Goal: Information Seeking & Learning: Find specific fact

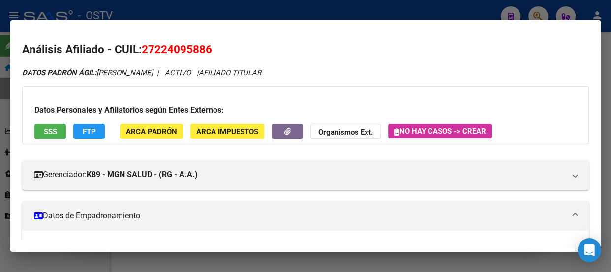
scroll to position [253, 0]
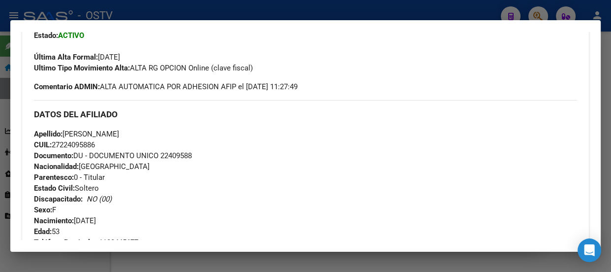
click at [169, 16] on div at bounding box center [305, 136] width 611 height 272
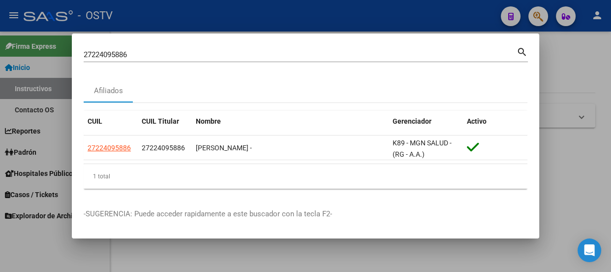
click at [187, 63] on div "27224095886 Buscar (apellido, dni, cuil, nro traspaso, cuit, obra social) search" at bounding box center [306, 58] width 445 height 26
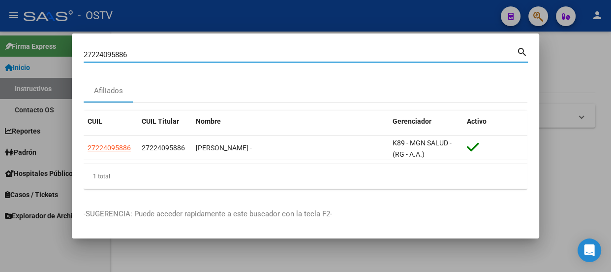
click at [190, 54] on input "27224095886" at bounding box center [300, 54] width 433 height 9
paste input "45202661"
type input "45202661"
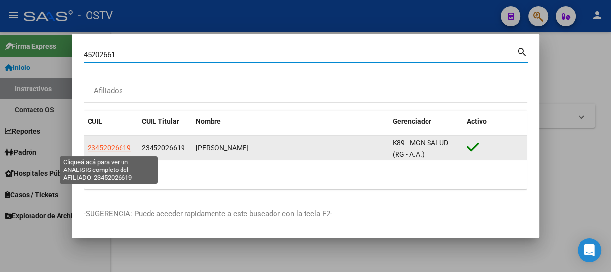
click at [107, 148] on span "23452026619" at bounding box center [109, 148] width 43 height 8
type textarea "23452026619"
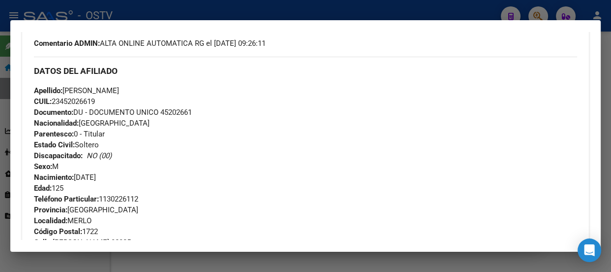
scroll to position [383, 0]
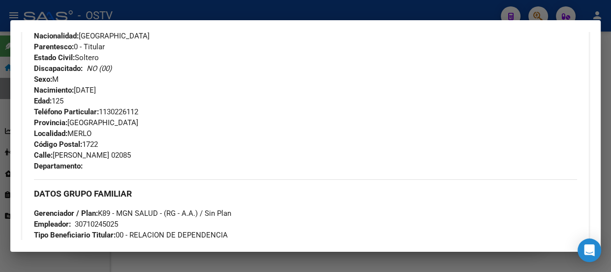
drag, startPoint x: 69, startPoint y: 104, endPoint x: 46, endPoint y: 104, distance: 23.6
click at [46, 104] on div "Apellido: AYALA ENZO SEBASTIAN CUIL: 23452026619 Documento: DU - DOCUMENTO UNIC…" at bounding box center [305, 52] width 543 height 108
click at [193, 114] on div "Teléfono Particular: 1130226112 Provincia: Buenos Aires Localidad: MERLO Código…" at bounding box center [305, 138] width 543 height 65
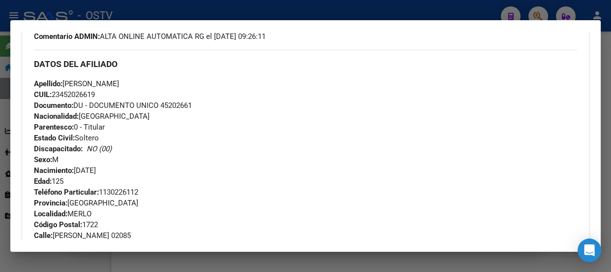
scroll to position [294, 0]
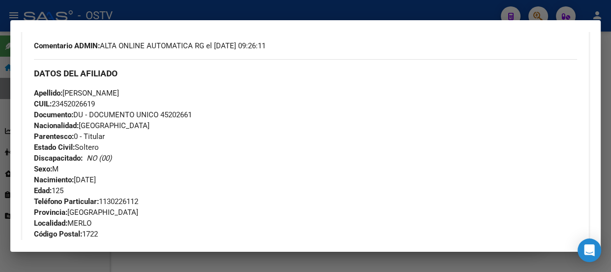
click at [176, 117] on span "Documento: DU - DOCUMENTO UNICO 45202661" at bounding box center [113, 114] width 158 height 9
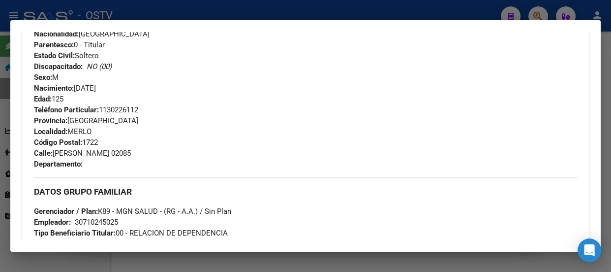
scroll to position [403, 0]
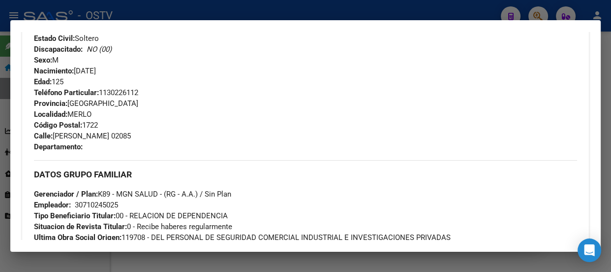
click at [221, 13] on div at bounding box center [305, 136] width 611 height 272
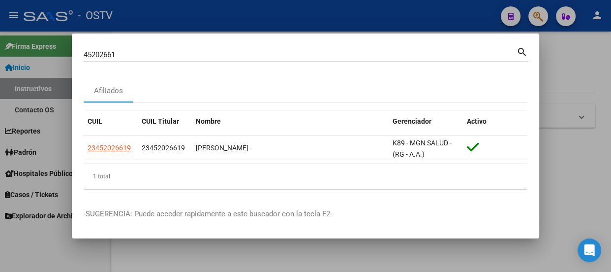
click at [221, 60] on div "45202661 Buscar (apellido, dni, cuil, nro traspaso, cuit, obra social)" at bounding box center [300, 54] width 433 height 15
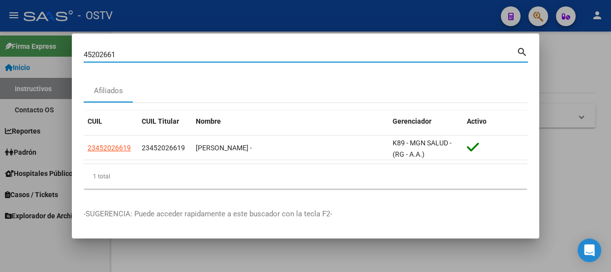
click at [221, 58] on input "45202661" at bounding box center [300, 54] width 433 height 9
paste input "32577863"
type input "32577863"
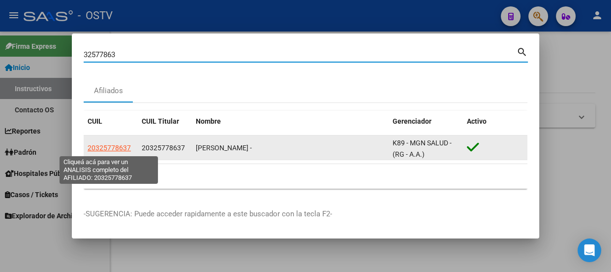
click at [114, 149] on span "20325778637" at bounding box center [109, 148] width 43 height 8
type textarea "20325778637"
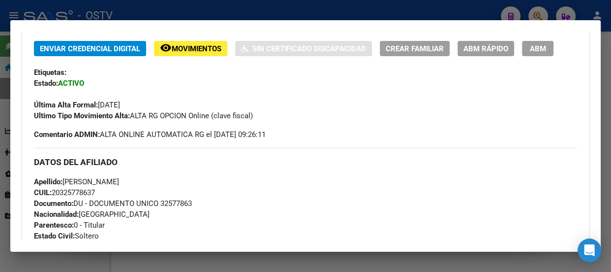
scroll to position [204, 0]
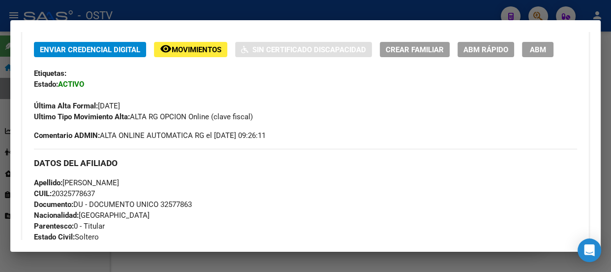
click at [213, 199] on div "Apellido: AYALA ARIEL GONZALO CUIL: 20325778637 Documento: DU - DOCUMENTO UNICO…" at bounding box center [305, 231] width 543 height 108
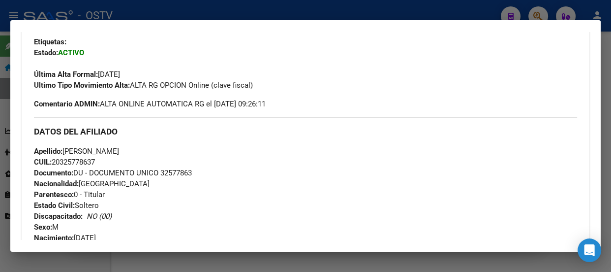
scroll to position [249, 0]
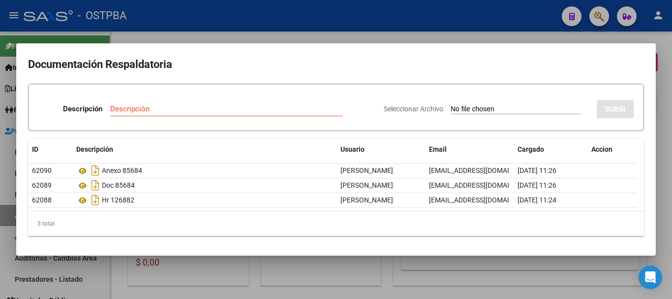
scroll to position [436, 0]
